Goal: Transaction & Acquisition: Obtain resource

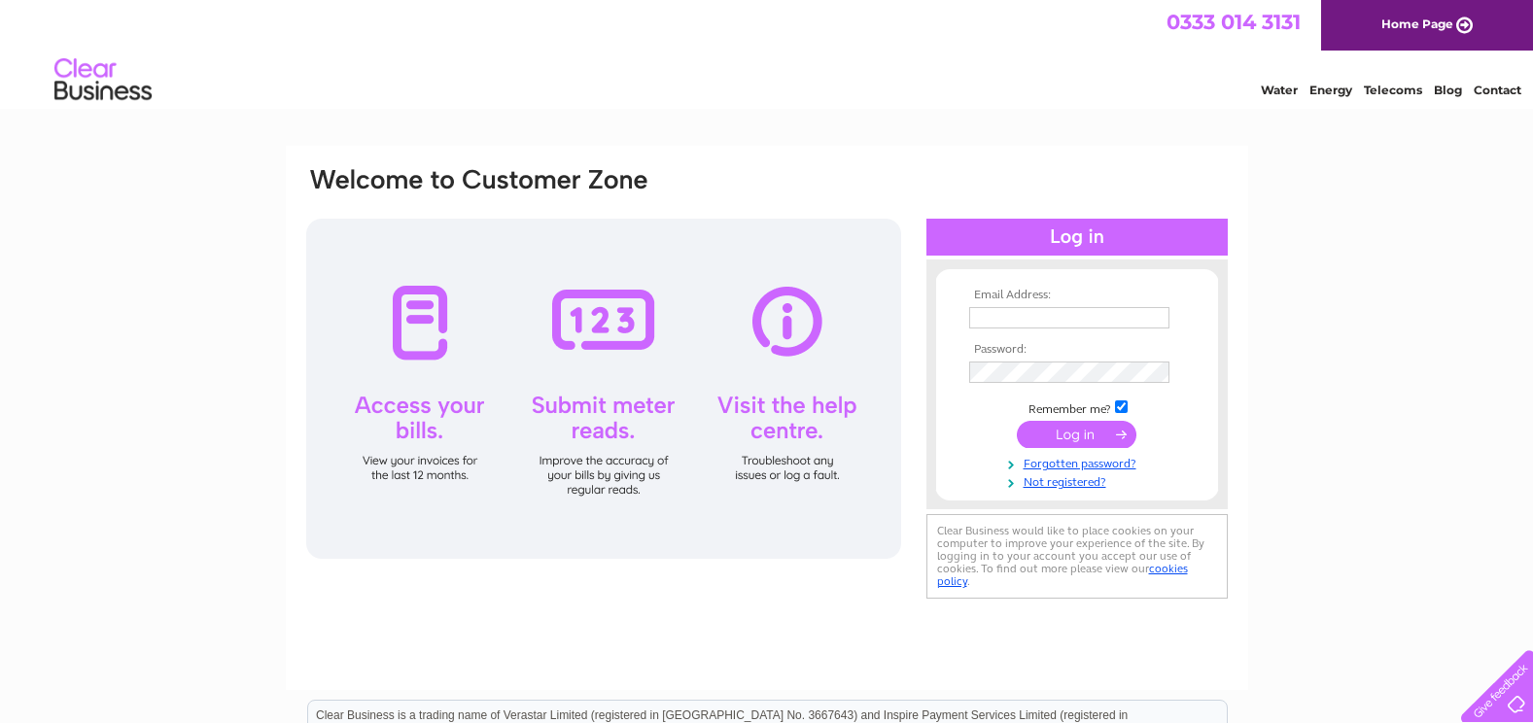
type input "glendamowatt.rossie@btconnect.com"
click at [1102, 434] on input "submit" at bounding box center [1077, 434] width 120 height 27
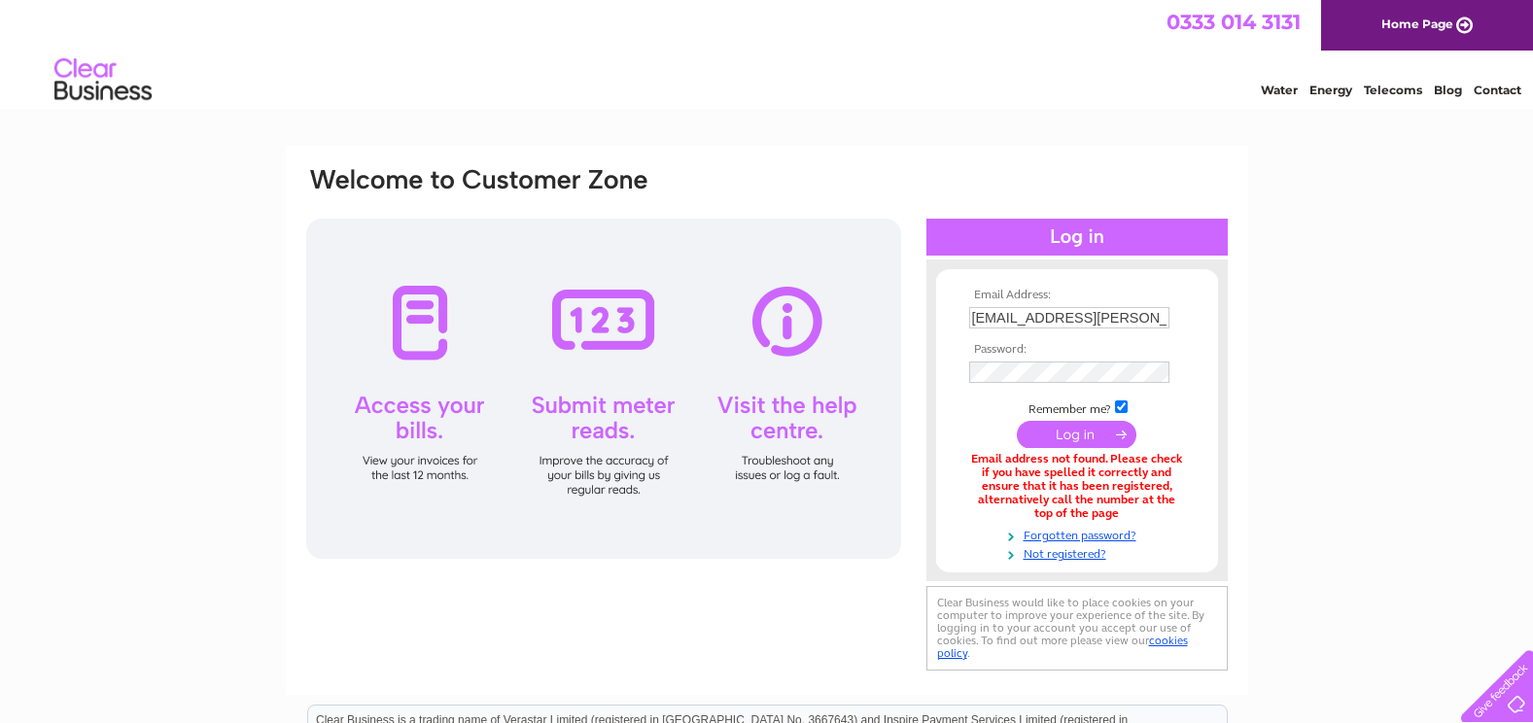
click at [1004, 312] on input "glendamowatt.rossie@btconnect.com" at bounding box center [1069, 317] width 200 height 21
drag, startPoint x: 973, startPoint y: 325, endPoint x: 1290, endPoint y: 319, distance: 317.1
click at [1290, 319] on div "Email Address: glendamowatt.rossie@btconnect.com Password:" at bounding box center [766, 588] width 1533 height 884
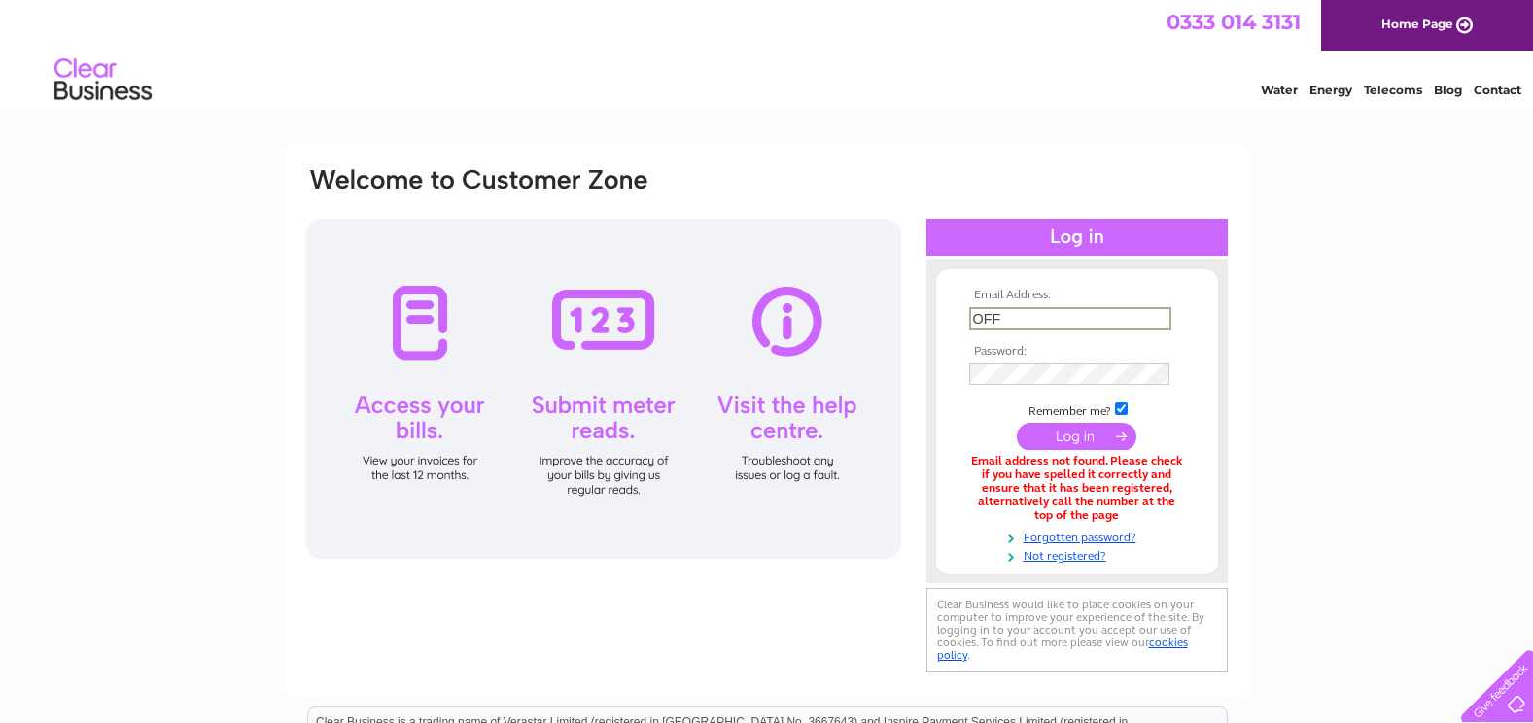
type input "office@rossiehomefarms.co.uk"
click at [879, 359] on div "Email Address: office@rossiehomefarms.co.uk Password:" at bounding box center [767, 421] width 926 height 512
click at [968, 398] on tbody "Email Address: office@rossiehomefarms.co.uk Password: Remember me?" at bounding box center [1078, 426] width 226 height 275
click at [1050, 431] on input "submit" at bounding box center [1077, 434] width 120 height 27
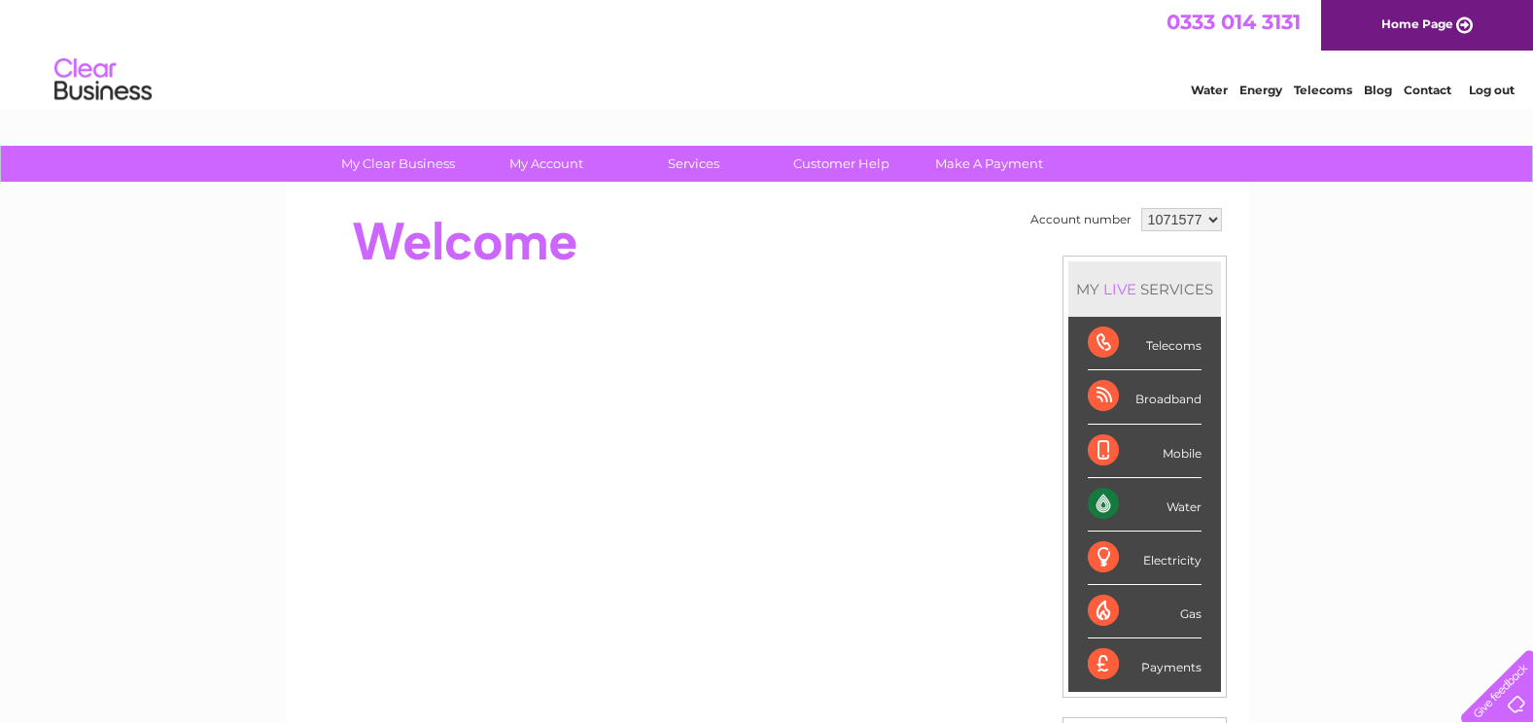
click at [1215, 217] on select "1071577 1071650 1071652 1071653" at bounding box center [1182, 219] width 81 height 23
click at [1142, 208] on select "1071577 1071650 1071652 1071653" at bounding box center [1182, 219] width 81 height 23
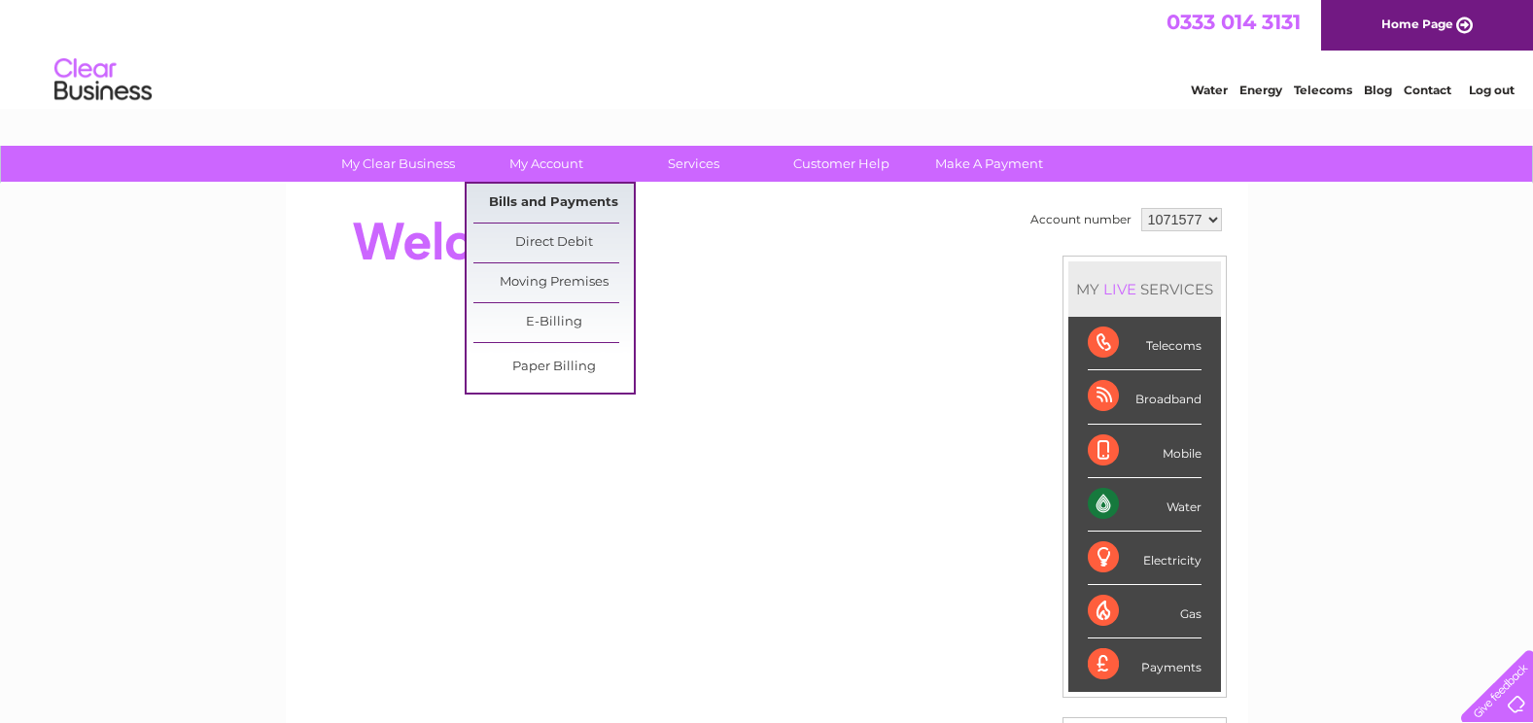
click at [573, 202] on link "Bills and Payments" at bounding box center [554, 203] width 160 height 39
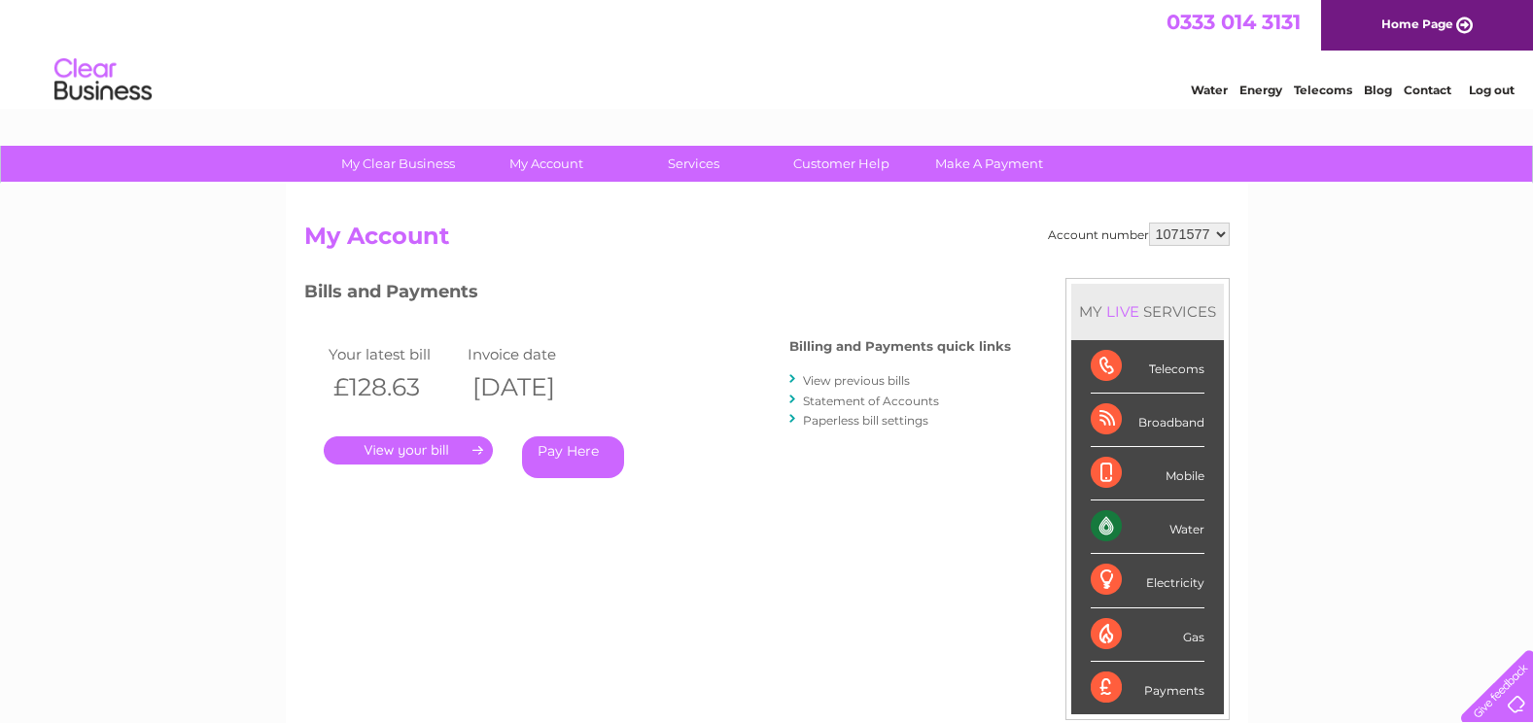
click at [1186, 233] on select "1071577 1071650 1071652 1071653" at bounding box center [1189, 234] width 81 height 23
click at [1149, 223] on select "1071577 1071650 1071652 1071653" at bounding box center [1189, 234] width 81 height 23
click at [410, 458] on link "." at bounding box center [408, 451] width 169 height 28
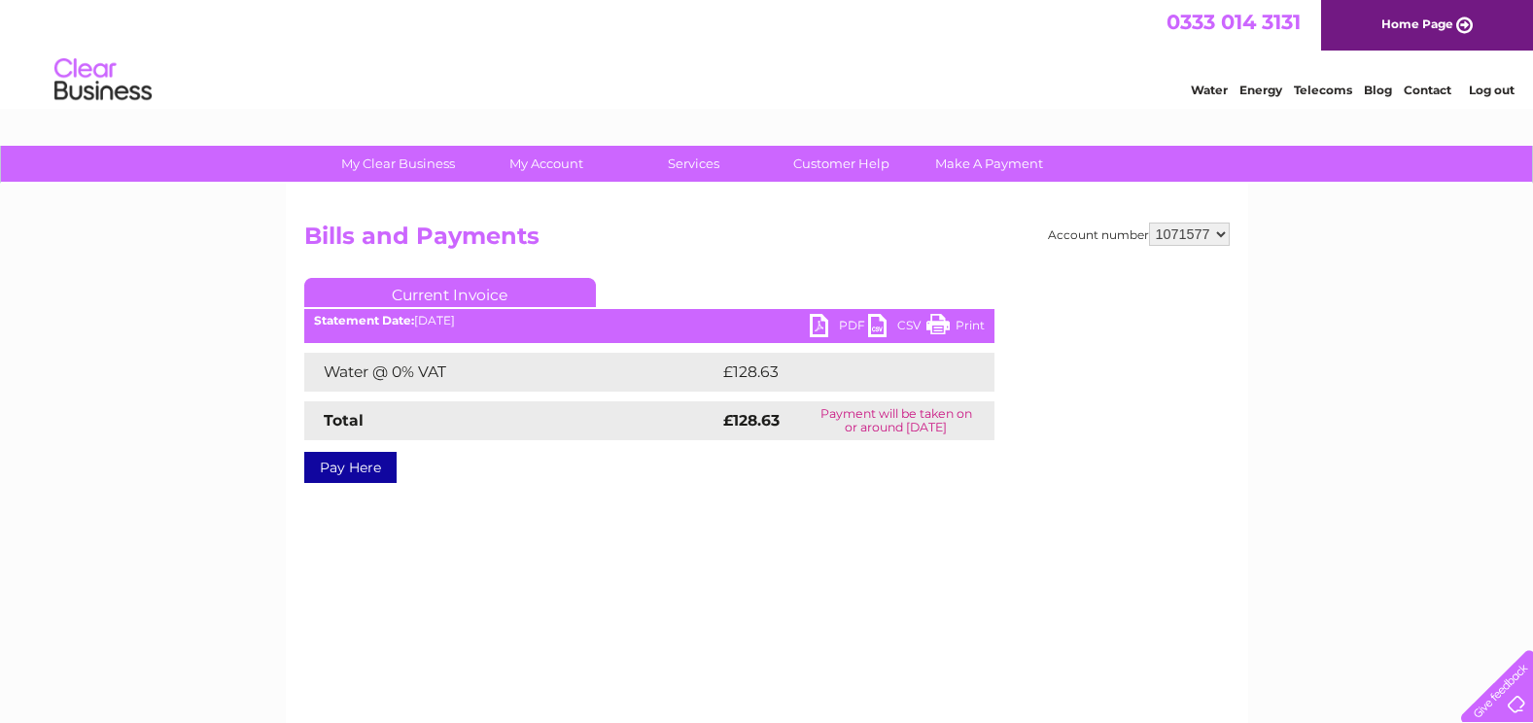
click at [841, 326] on link "PDF" at bounding box center [839, 328] width 58 height 28
click at [1221, 229] on select "1071577 1071650 1071652 1071653" at bounding box center [1189, 234] width 81 height 23
select select "1071650"
click at [1149, 223] on select "1071577 1071650 1071652 1071653" at bounding box center [1189, 234] width 81 height 23
click at [845, 319] on link "PDF" at bounding box center [839, 328] width 58 height 28
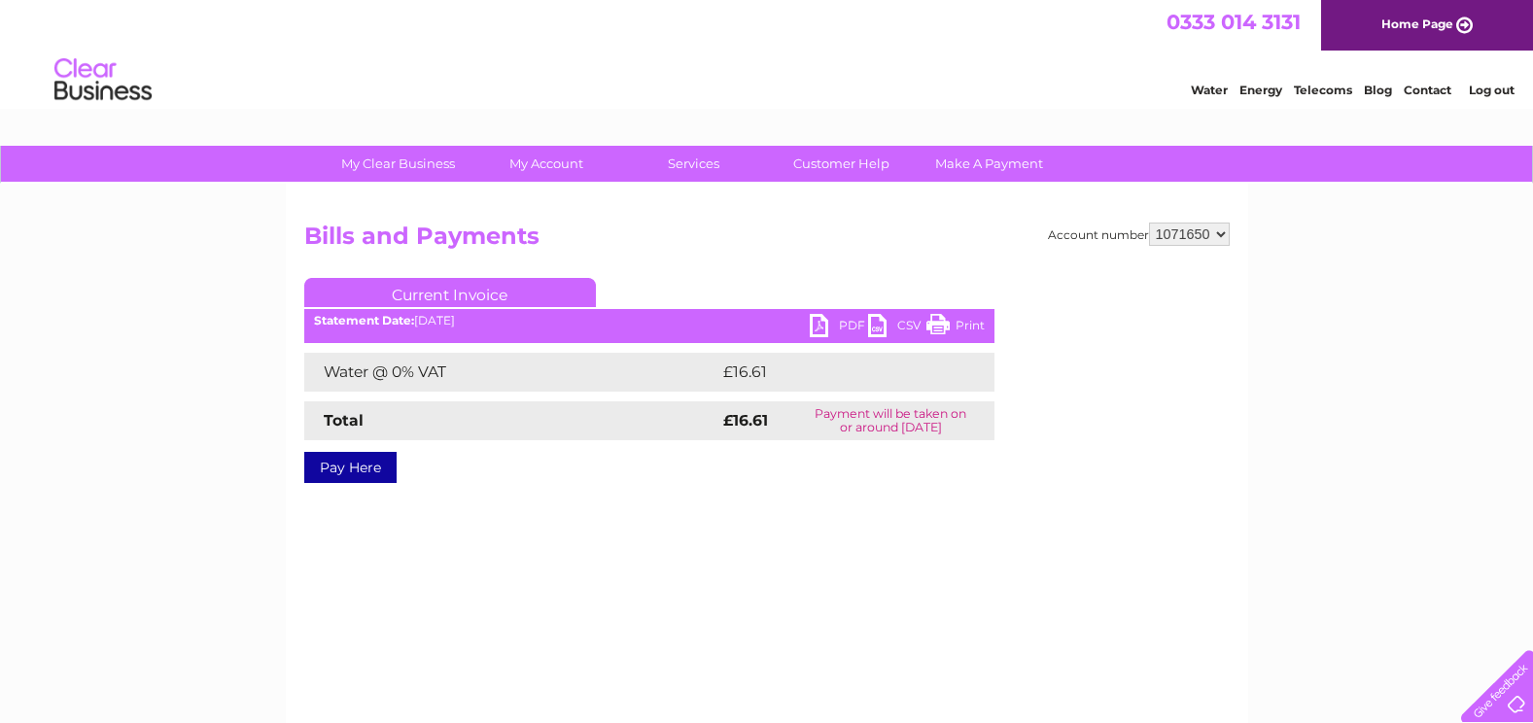
click at [1222, 225] on select "1071577 1071650 1071652 1071653" at bounding box center [1189, 234] width 81 height 23
select select "1071652"
click at [1149, 223] on select "1071577 1071650 1071652 1071653" at bounding box center [1189, 234] width 81 height 23
click at [844, 322] on link "PDF" at bounding box center [839, 328] width 58 height 28
click at [1228, 230] on select "1071577 1071650 1071652 1071653" at bounding box center [1189, 234] width 81 height 23
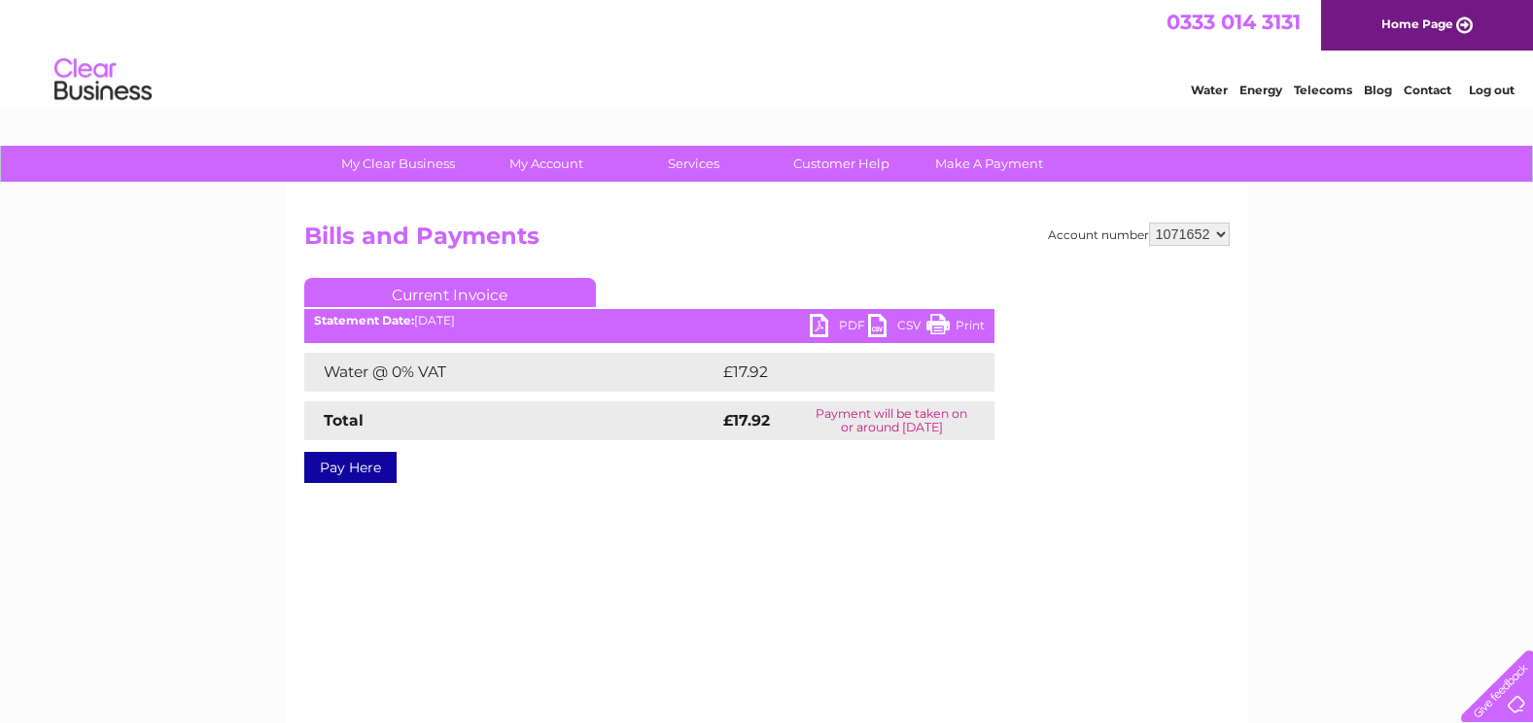
select select "1071653"
click at [1149, 223] on select "1071577 1071650 1071652 1071653" at bounding box center [1189, 234] width 81 height 23
click at [851, 323] on link "PDF" at bounding box center [839, 328] width 58 height 28
